Goal: Task Accomplishment & Management: Manage account settings

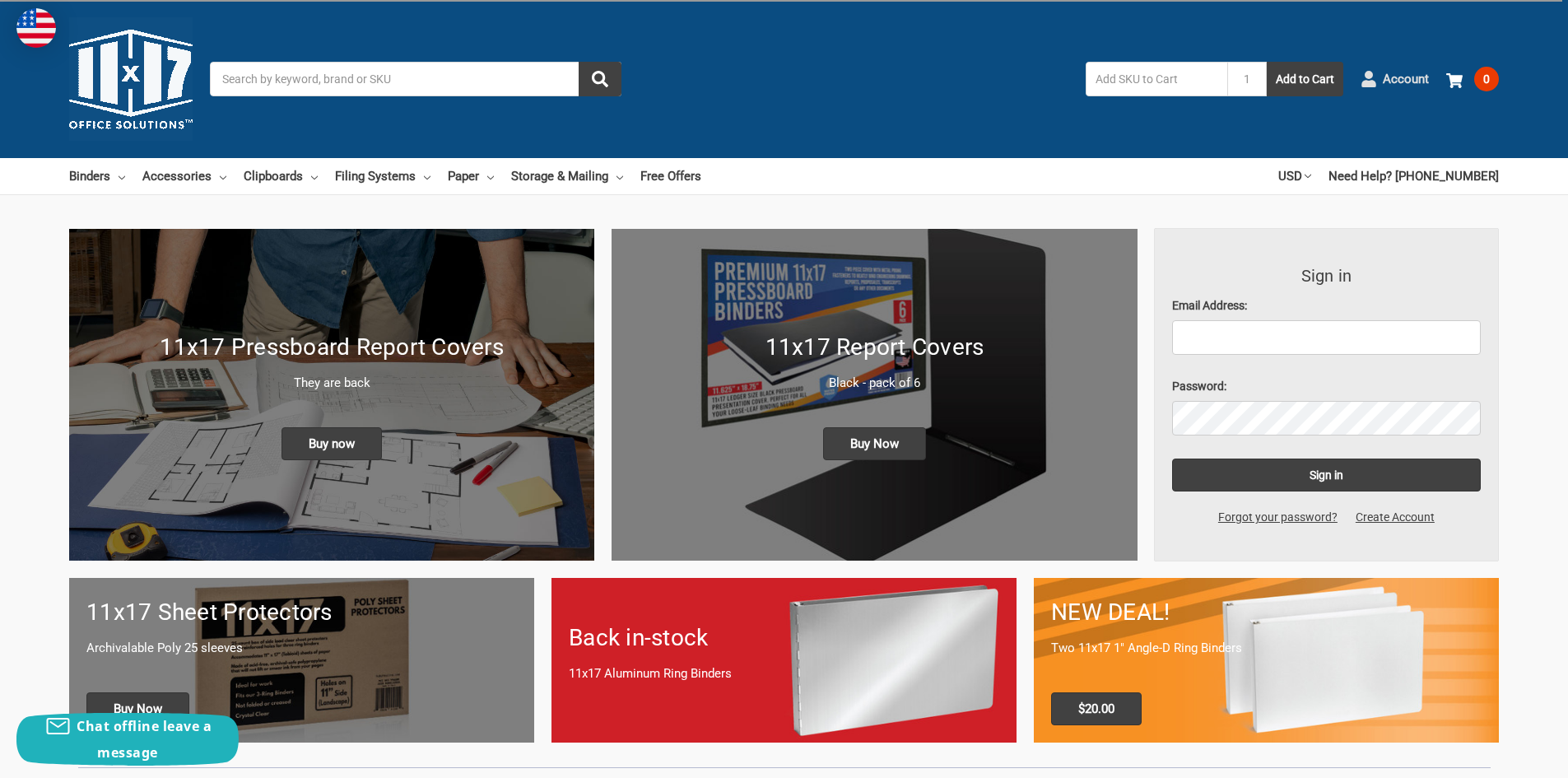
click at [1411, 75] on span "Account" at bounding box center [1406, 79] width 46 height 19
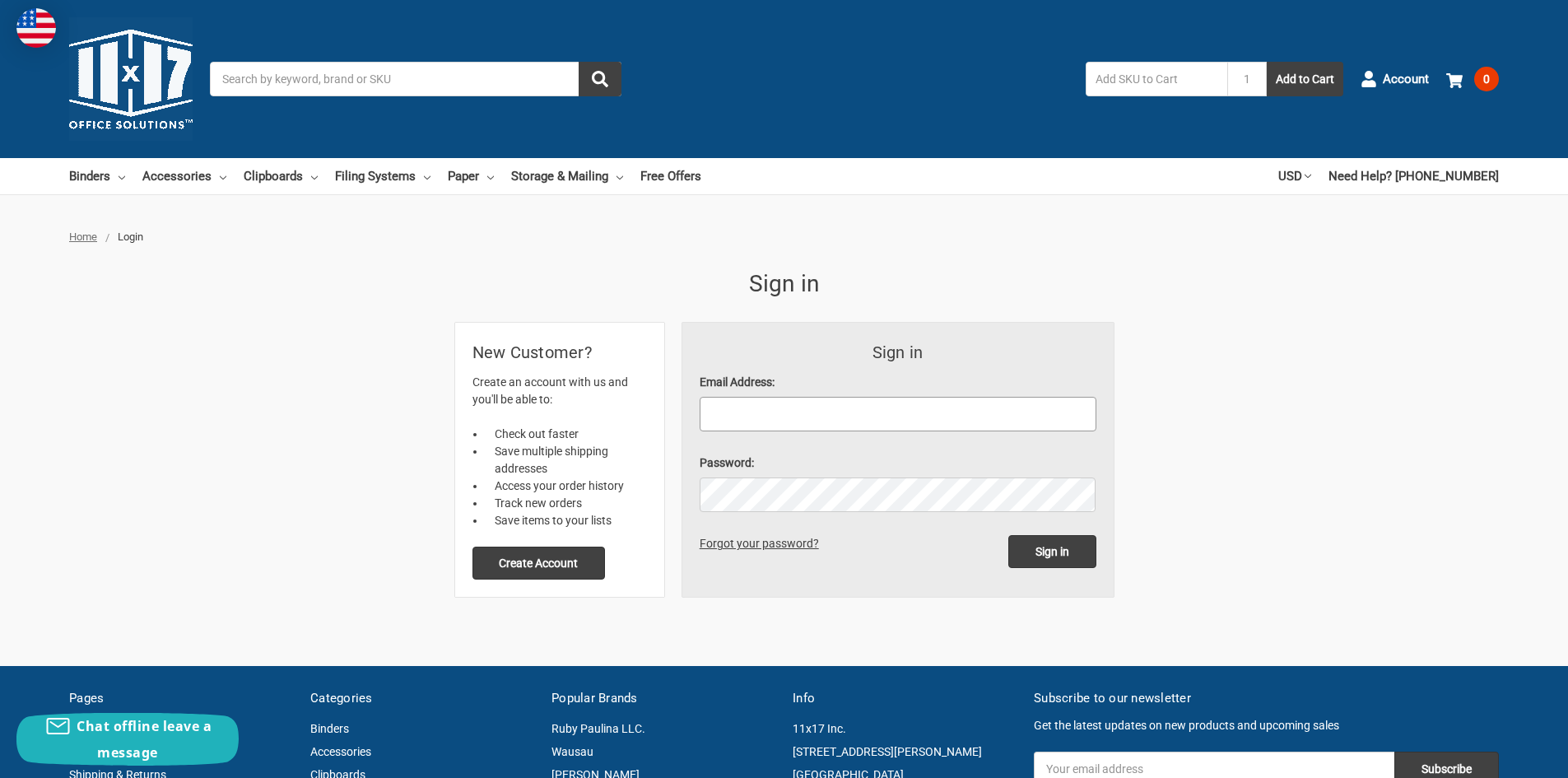
drag, startPoint x: 0, startPoint y: 0, endPoint x: 820, endPoint y: 420, distance: 921.3
click at [820, 420] on input "Email Address:" at bounding box center [897, 414] width 397 height 35
type input "[PERSON_NAME][EMAIL_ADDRESS][PERSON_NAME][DOMAIN_NAME]"
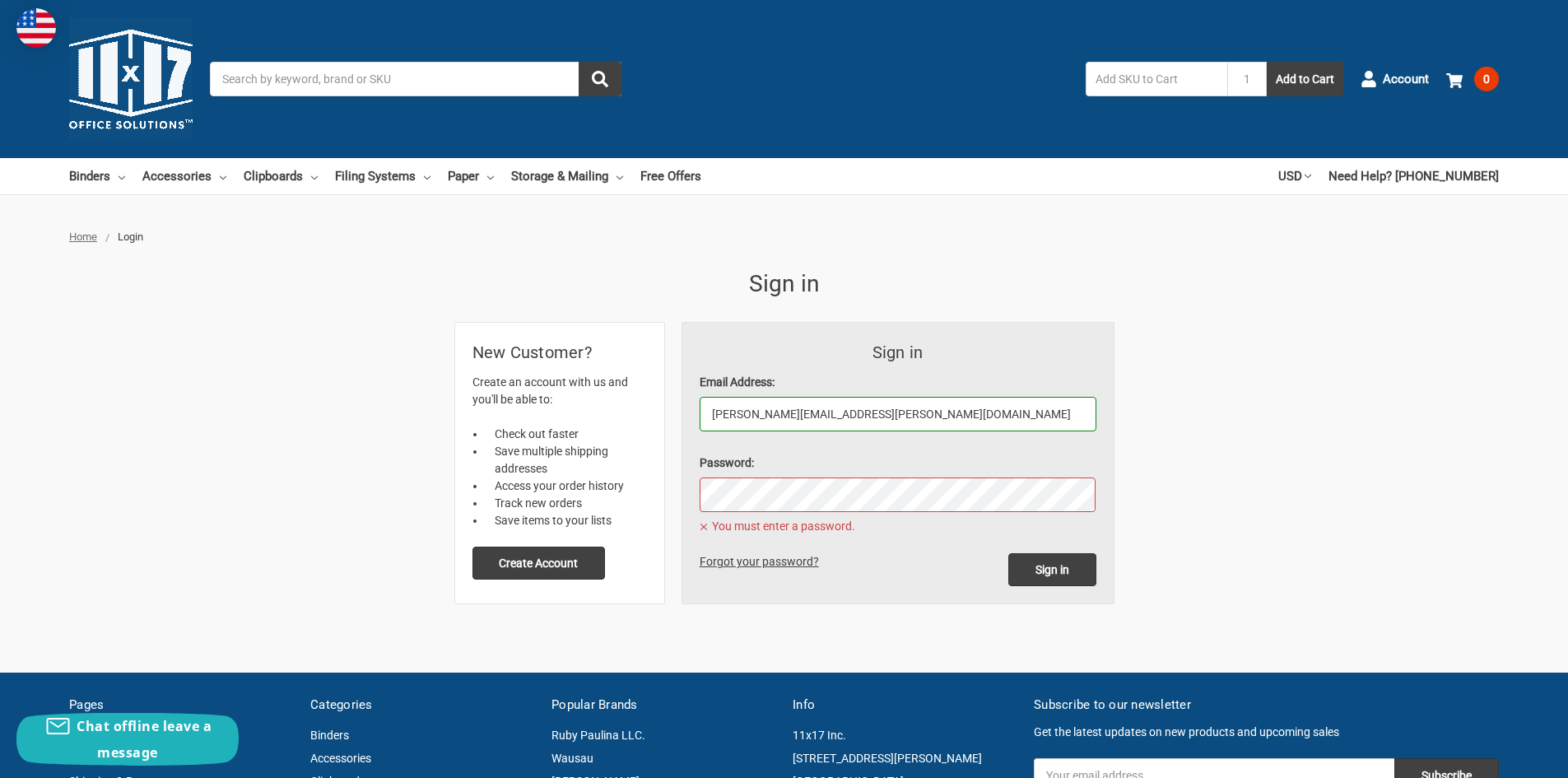
drag, startPoint x: 953, startPoint y: 403, endPoint x: 582, endPoint y: 412, distance: 371.1
click at [582, 412] on div "Sign in Email Address: [PERSON_NAME][EMAIL_ADDRESS][PERSON_NAME][DOMAIN_NAME] P…" at bounding box center [785, 463] width 659 height 281
